Goal: Task Accomplishment & Management: Complete application form

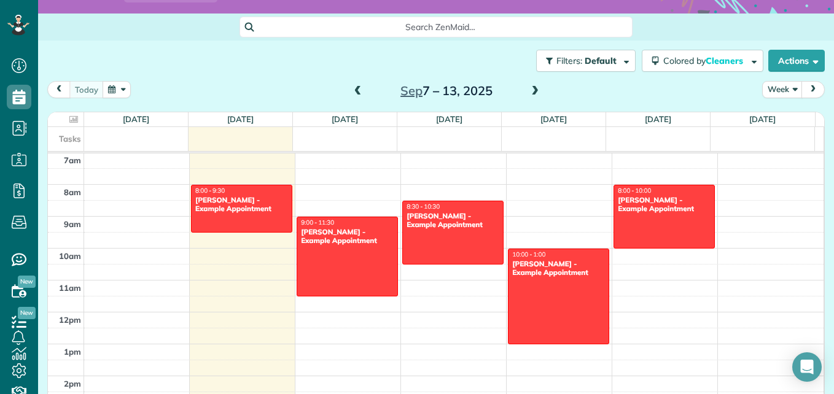
scroll to position [119, 0]
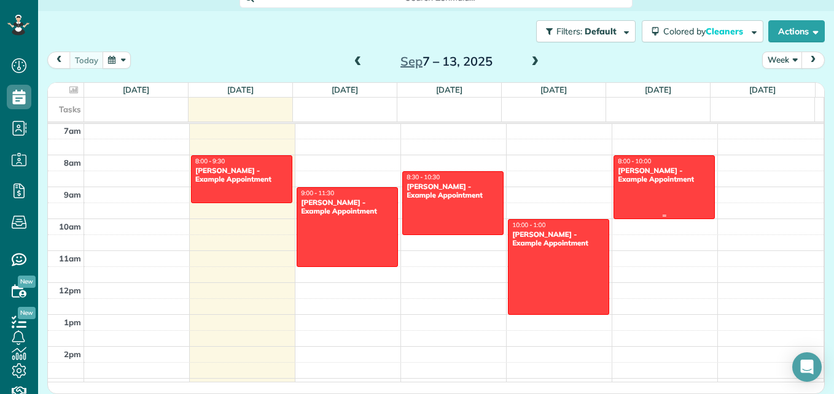
click at [643, 173] on div "Chris Schwab - Example Appointment" at bounding box center [664, 175] width 94 height 18
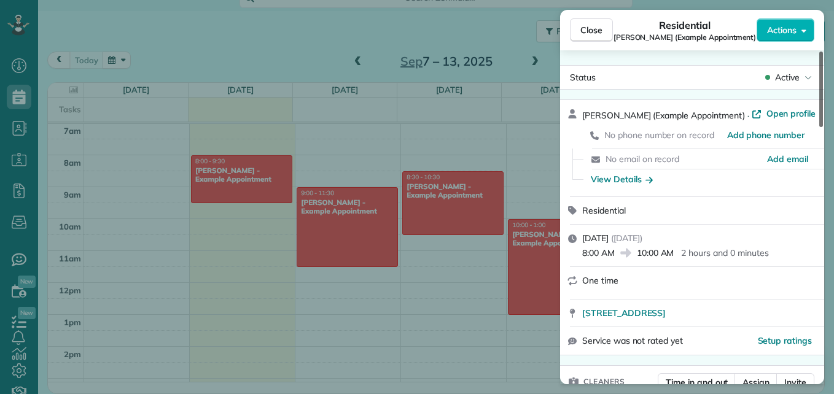
drag, startPoint x: 821, startPoint y: 115, endPoint x: 813, endPoint y: 71, distance: 45.7
click at [820, 71] on div at bounding box center [822, 90] width 4 height 76
click at [802, 29] on icon "button" at bounding box center [804, 30] width 5 height 9
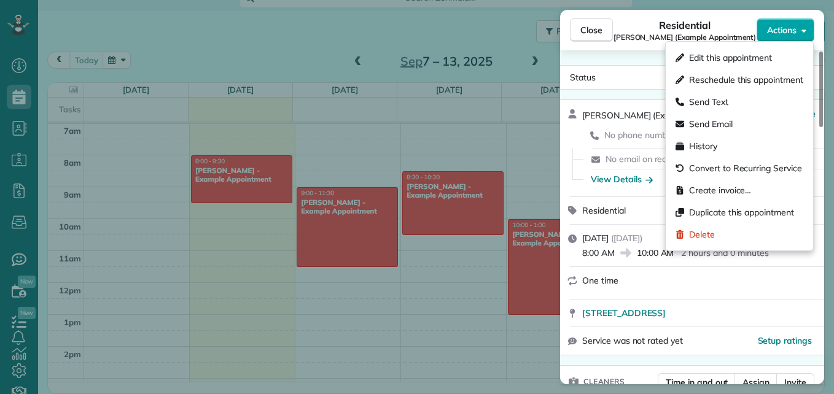
click at [802, 29] on icon "button" at bounding box center [804, 30] width 5 height 9
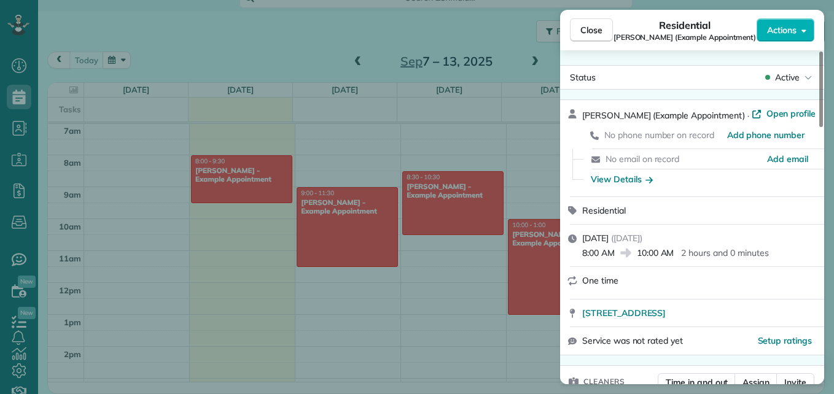
click at [481, 33] on div "Close Residential Chris Schwab (Example Appointment) Actions Status Active Chri…" at bounding box center [417, 197] width 834 height 394
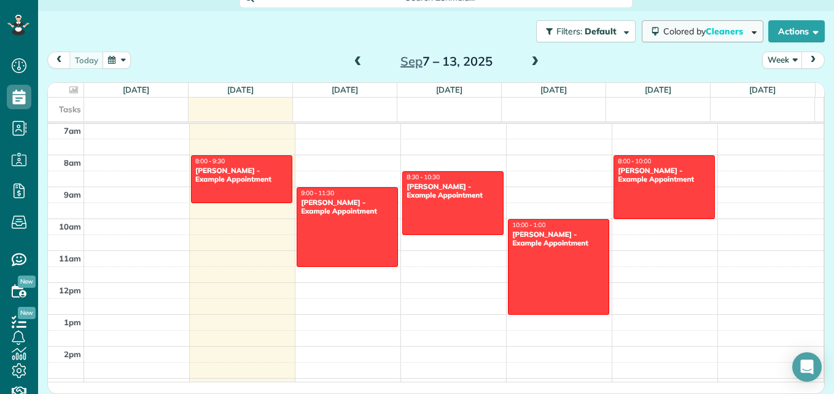
click at [746, 36] on button "Colored by Cleaners" at bounding box center [703, 31] width 122 height 22
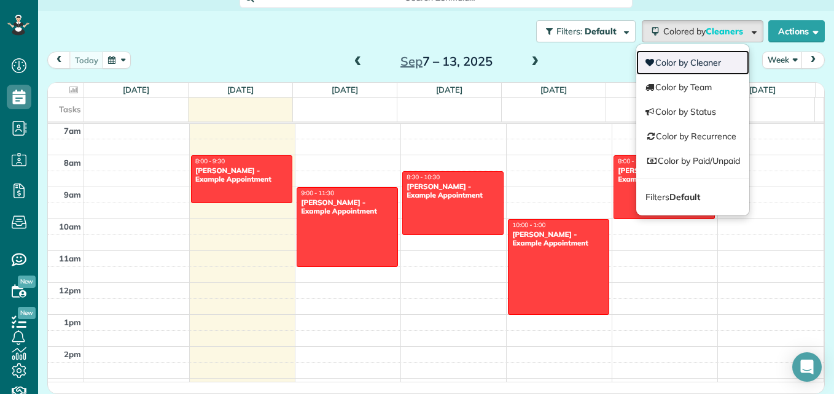
click at [684, 66] on link "Color by Cleaner" at bounding box center [692, 62] width 113 height 25
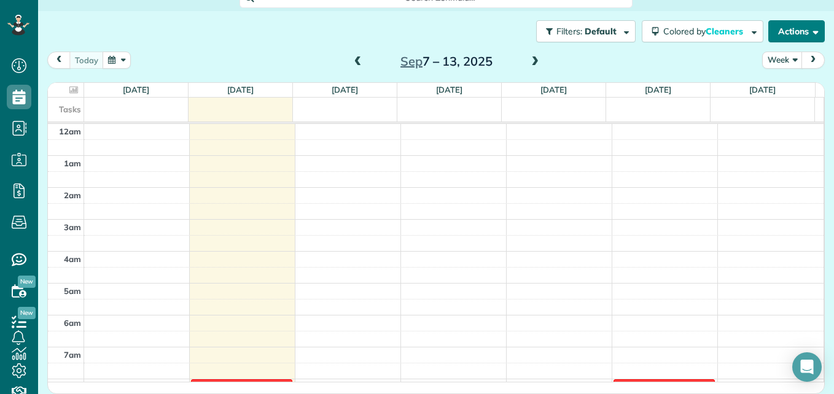
click at [809, 29] on span "button" at bounding box center [813, 30] width 9 height 9
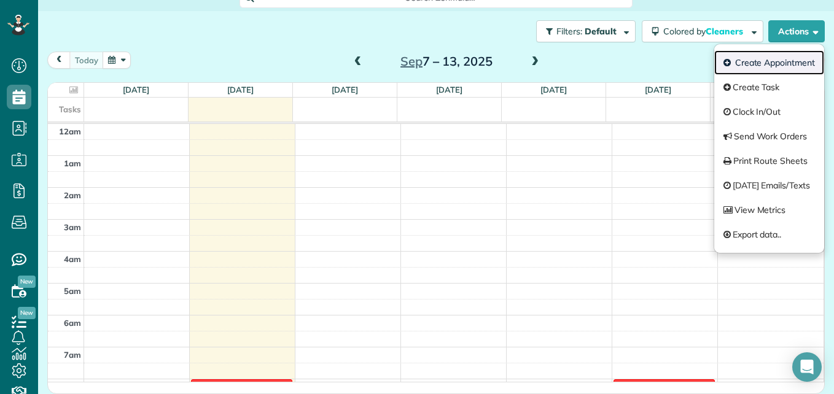
click at [750, 55] on link "Create Appointment" at bounding box center [769, 62] width 110 height 25
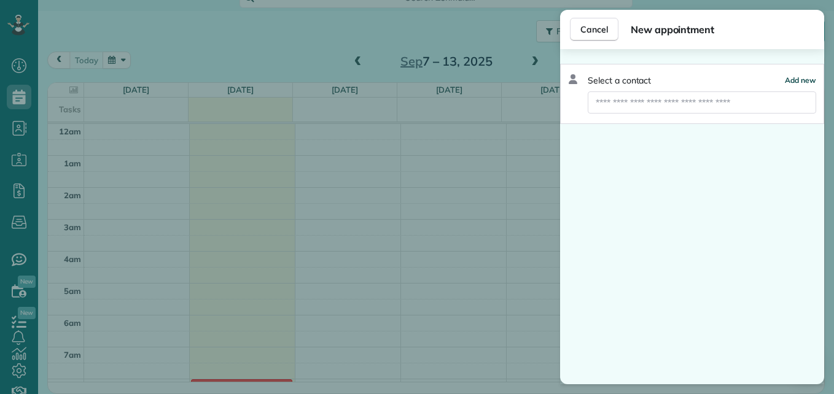
click at [803, 80] on span "Add new" at bounding box center [800, 80] width 31 height 9
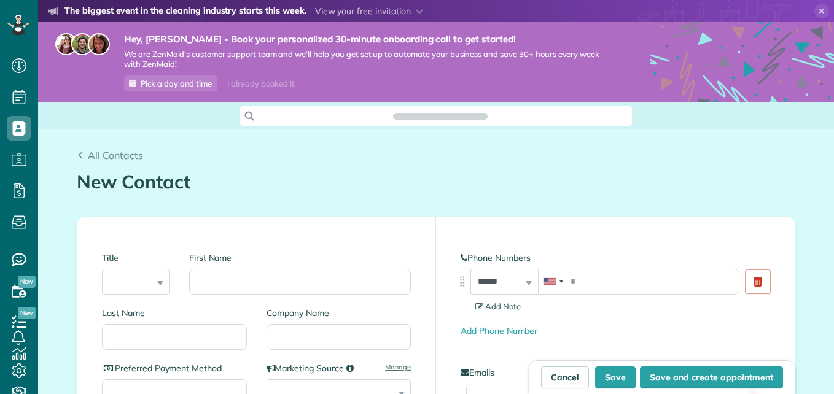
scroll to position [6, 6]
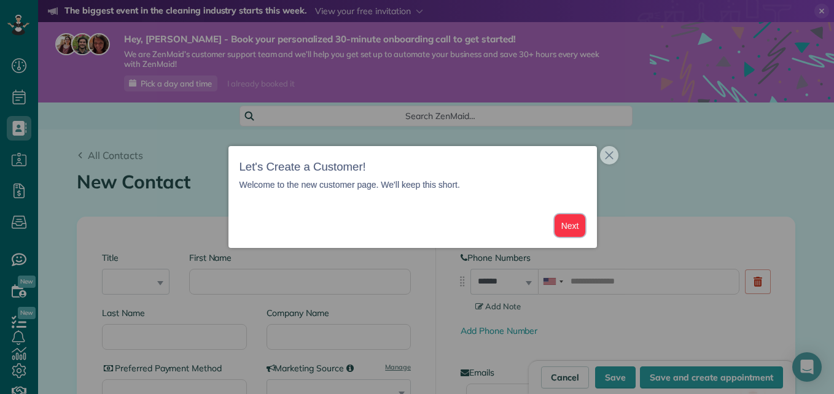
click at [573, 225] on button "Next" at bounding box center [570, 225] width 31 height 23
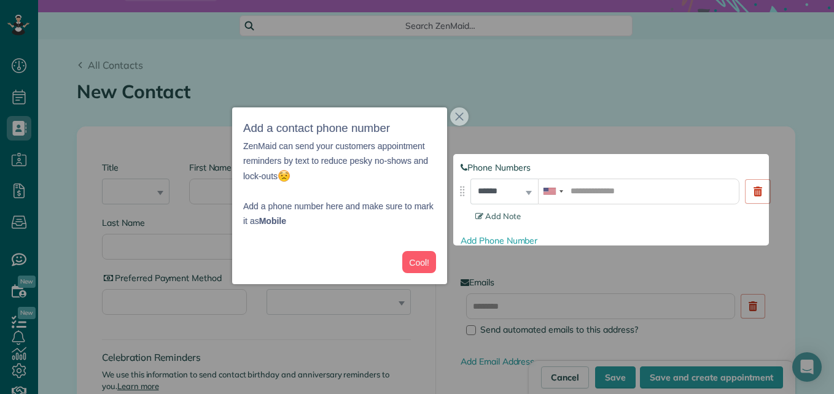
scroll to position [98, 0]
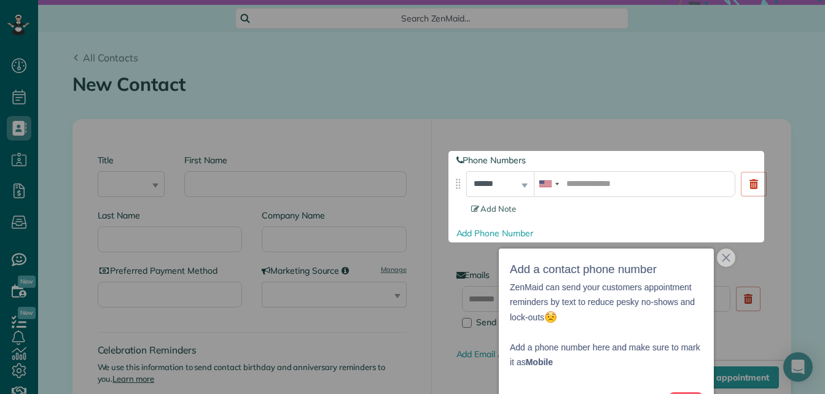
drag, startPoint x: 822, startPoint y: 124, endPoint x: 826, endPoint y: 144, distance: 20.6
click at [825, 144] on html "Dashboard Scheduling Calendar View List View Dispatch View - Weekly scheduling …" at bounding box center [412, 197] width 825 height 394
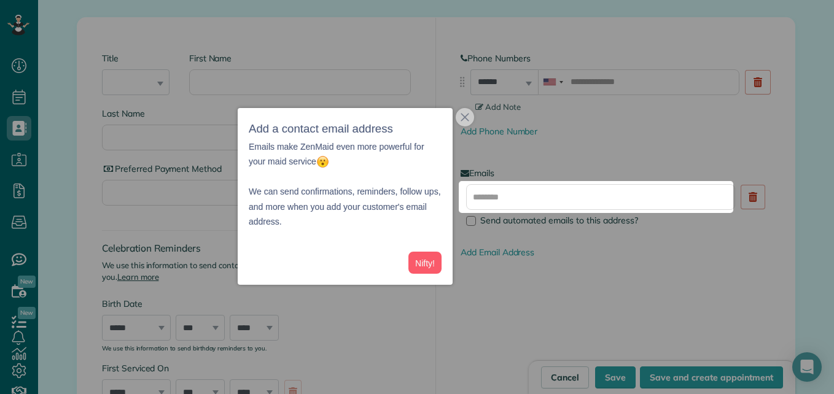
scroll to position [200, 0]
click at [426, 262] on button "Nifty!" at bounding box center [425, 263] width 33 height 23
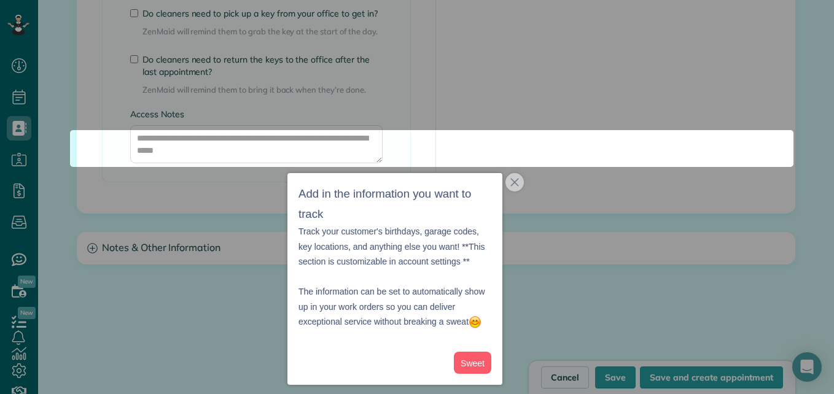
scroll to position [1129, 0]
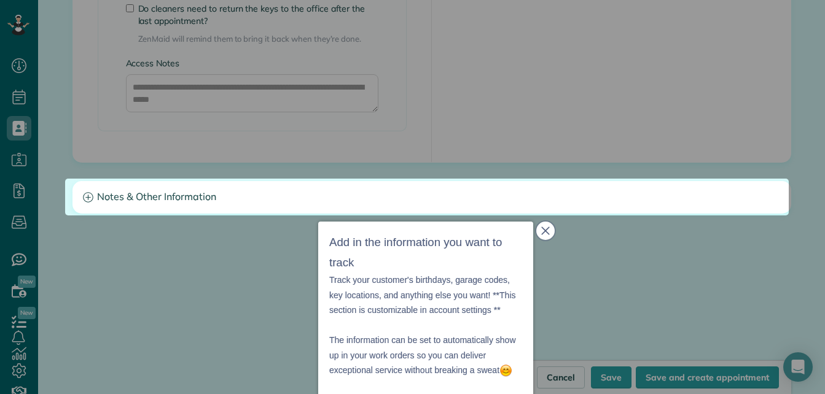
click at [544, 235] on icon "close," at bounding box center [545, 231] width 9 height 9
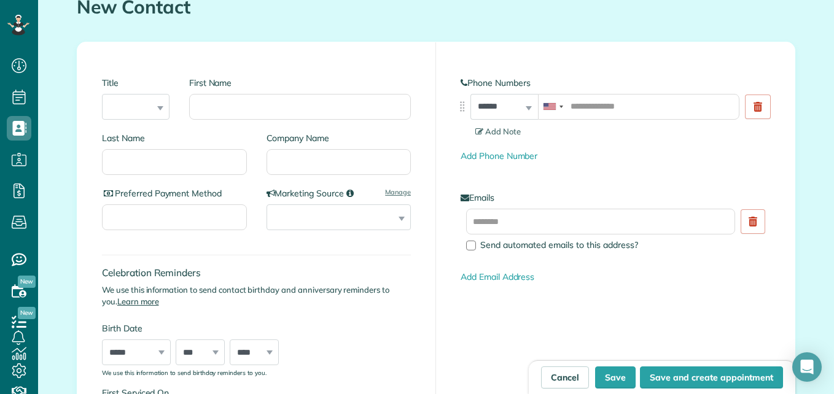
scroll to position [183, 0]
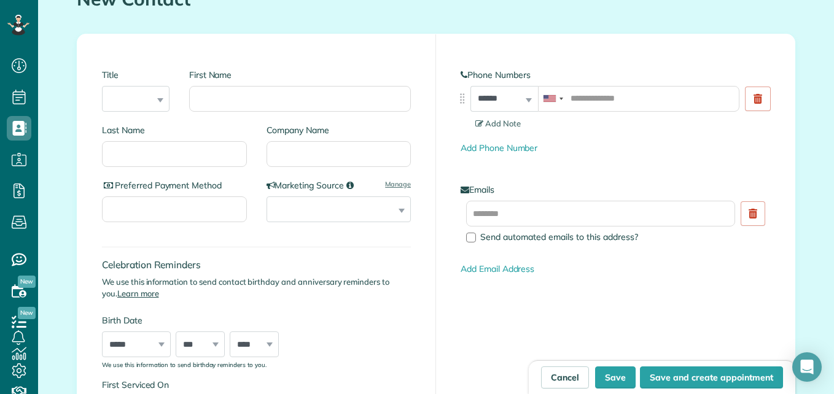
click at [397, 209] on div "**********" at bounding box center [339, 210] width 145 height 26
click at [395, 187] on link "Manage" at bounding box center [398, 184] width 26 height 10
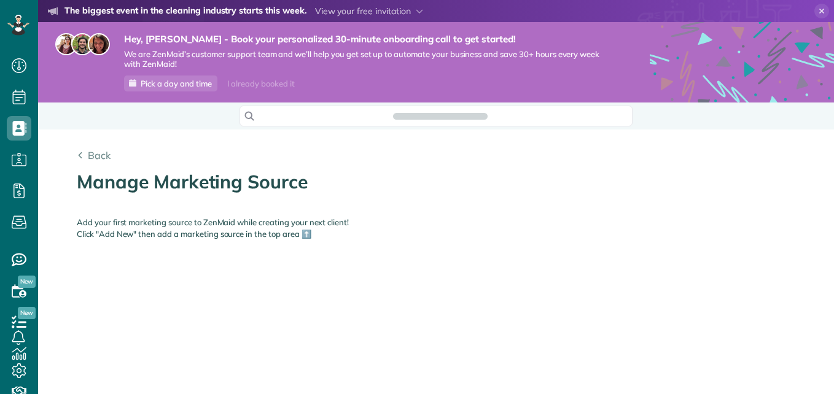
scroll to position [6, 6]
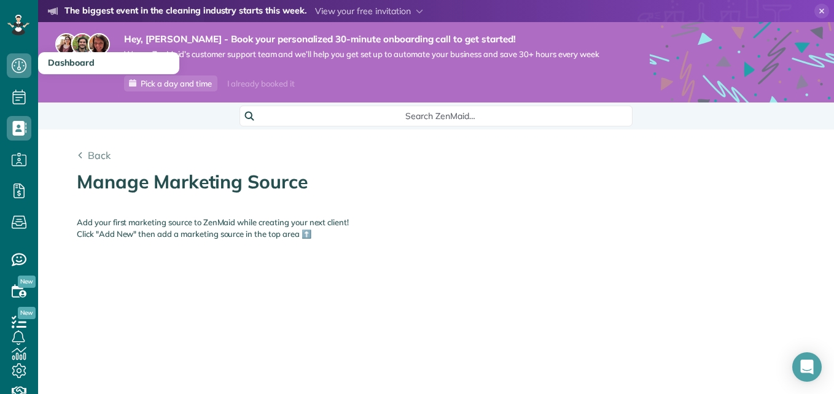
click at [51, 65] on span "Dashboard" at bounding box center [71, 62] width 47 height 11
click at [18, 63] on icon at bounding box center [19, 65] width 25 height 25
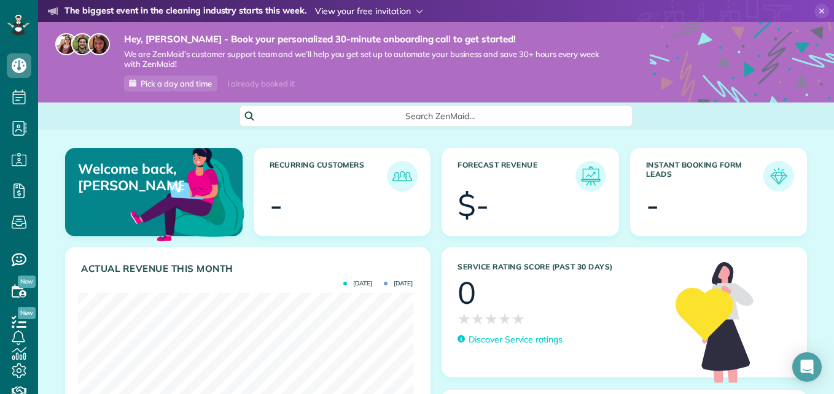
click at [419, 10] on use at bounding box center [419, 12] width 7 height 4
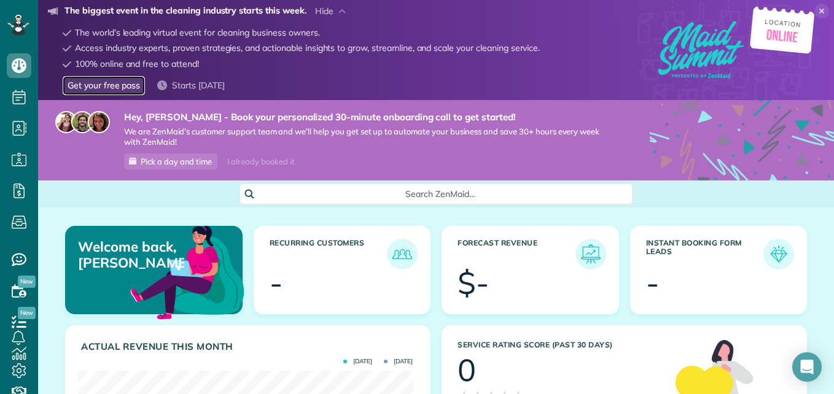
click at [98, 82] on link "Get your free pass" at bounding box center [104, 85] width 82 height 19
click at [172, 162] on span "Pick a day and time" at bounding box center [176, 162] width 71 height 10
